Goal: Use online tool/utility: Utilize a website feature to perform a specific function

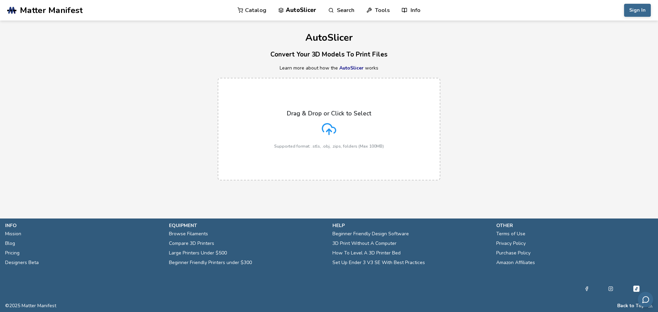
click at [332, 127] on icon at bounding box center [328, 128] width 13 height 9
click at [0, 0] on input "Drag & Drop or Click to Select Supported format: .stls, .obj, .zips, folders (M…" at bounding box center [0, 0] width 0 height 0
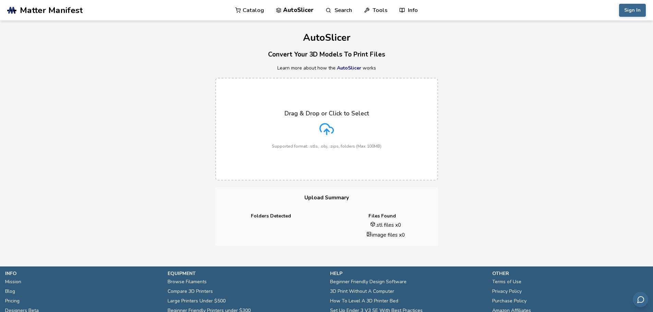
click at [326, 122] on icon at bounding box center [326, 129] width 14 height 14
click at [0, 0] on input "Drag & Drop or Click to Select Supported format: .stls, .obj, .zips, folders (M…" at bounding box center [0, 0] width 0 height 0
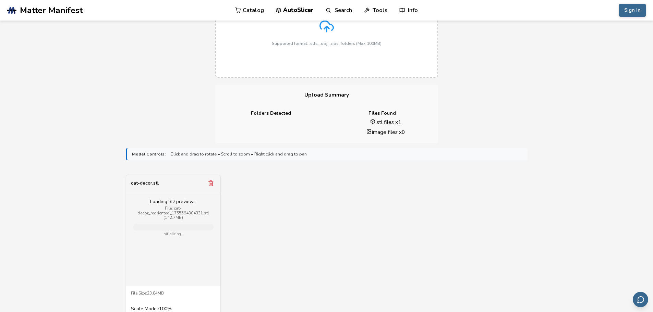
scroll to position [206, 0]
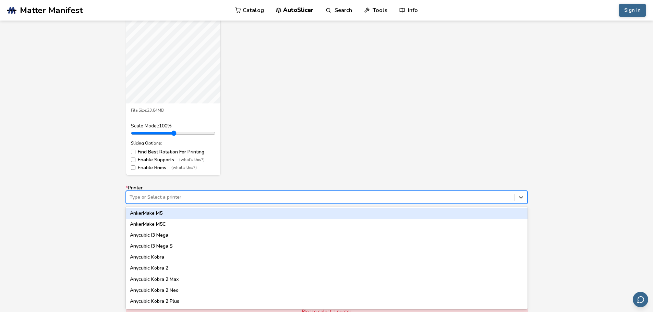
click at [178, 204] on div "62 results available. Use Up and Down to choose options, press Enter to select …" at bounding box center [327, 197] width 402 height 13
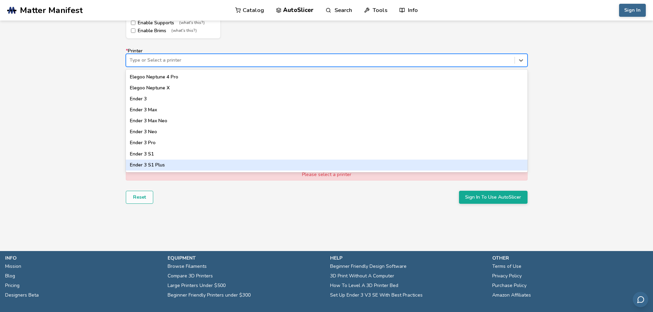
scroll to position [308, 0]
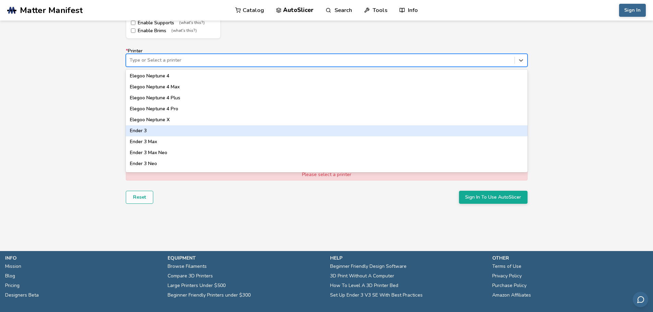
click at [153, 133] on div "Ender 3" at bounding box center [327, 130] width 402 height 11
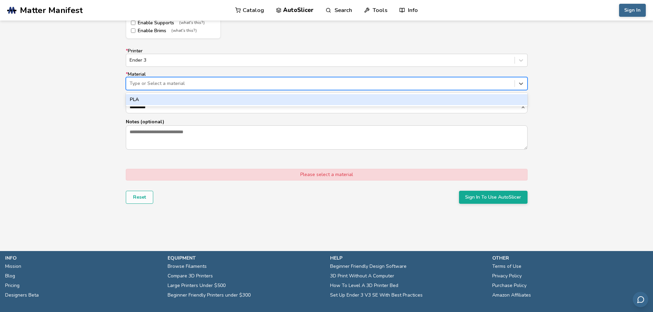
click at [161, 86] on div at bounding box center [320, 83] width 381 height 7
click at [155, 101] on div "PLA" at bounding box center [327, 99] width 402 height 11
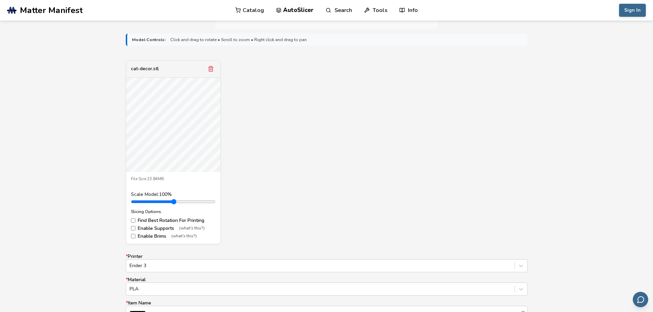
scroll to position [183, 0]
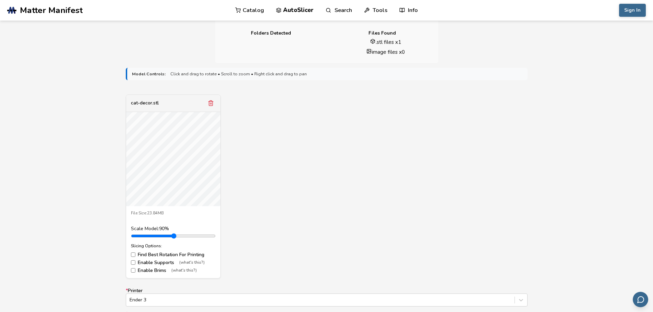
type input "*"
click at [148, 236] on input "range" at bounding box center [173, 235] width 85 height 5
click at [289, 206] on div "cat-decor.stl File Size: 23.84MB Scale Model: 100 % Slicing Options: Find Best …" at bounding box center [327, 187] width 402 height 184
click at [315, 170] on div "cat-decor.stl File Size: 23.84MB Scale Model: 100 % Slicing Options: Find Best …" at bounding box center [327, 187] width 402 height 184
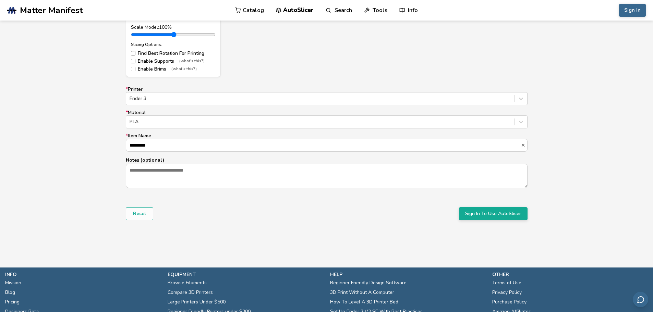
scroll to position [423, 0]
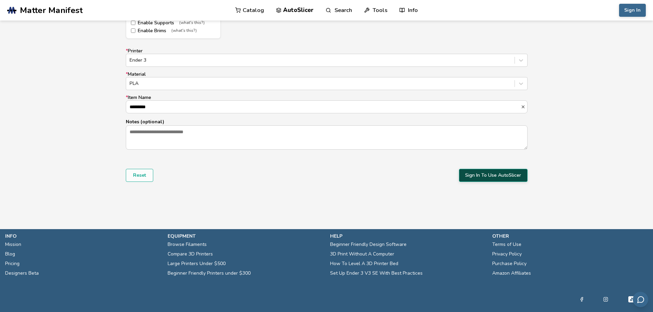
click at [483, 180] on button "Sign In To Use AutoSlicer" at bounding box center [493, 175] width 69 height 13
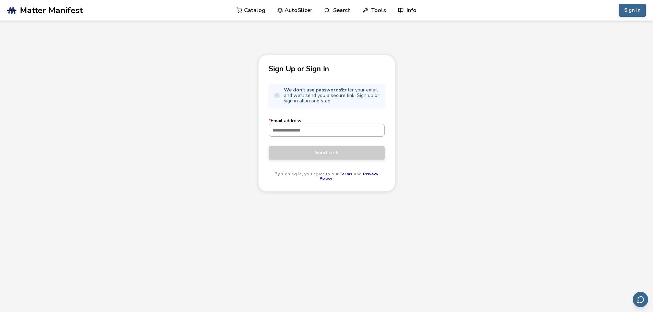
click at [294, 129] on input "* Email address" at bounding box center [326, 130] width 115 height 12
click at [295, 133] on input "* Email address" at bounding box center [326, 130] width 115 height 12
click at [304, 132] on input "* Email address" at bounding box center [326, 130] width 115 height 12
paste input "**********"
type input "**********"
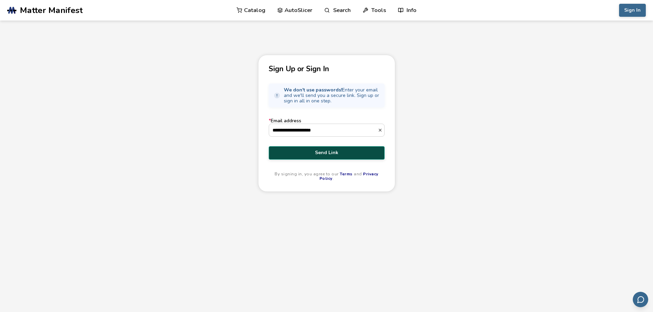
click at [320, 154] on span "Send Link" at bounding box center [327, 152] width 106 height 5
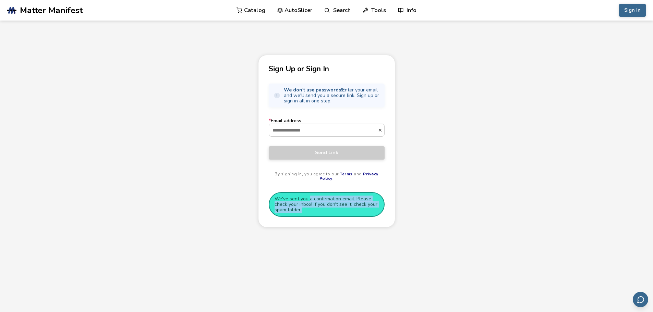
drag, startPoint x: 324, startPoint y: 196, endPoint x: 370, endPoint y: 206, distance: 47.9
click at [370, 206] on aside "We've sent you a confirmation email. Please check your inbox! If you don't see …" at bounding box center [327, 204] width 116 height 25
click at [300, 130] on input "* Email address" at bounding box center [323, 130] width 109 height 12
paste input "**********"
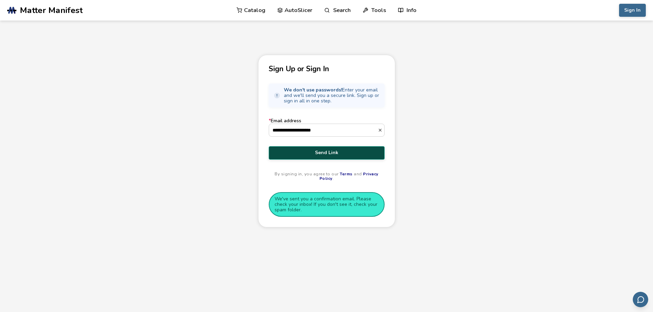
type input "**********"
click at [324, 151] on span "Send Link" at bounding box center [327, 152] width 106 height 5
